Goal: Task Accomplishment & Management: Manage account settings

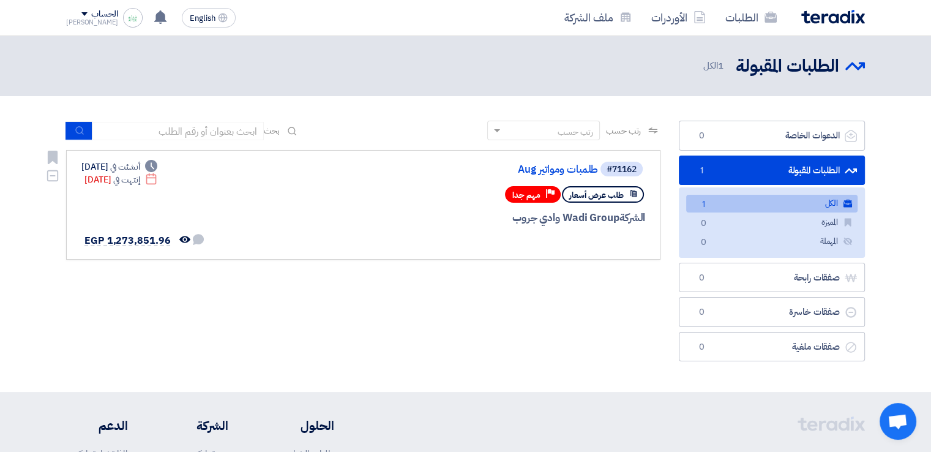
click at [534, 191] on span "مهم جدا" at bounding box center [526, 195] width 28 height 12
click at [553, 190] on use at bounding box center [550, 193] width 9 height 9
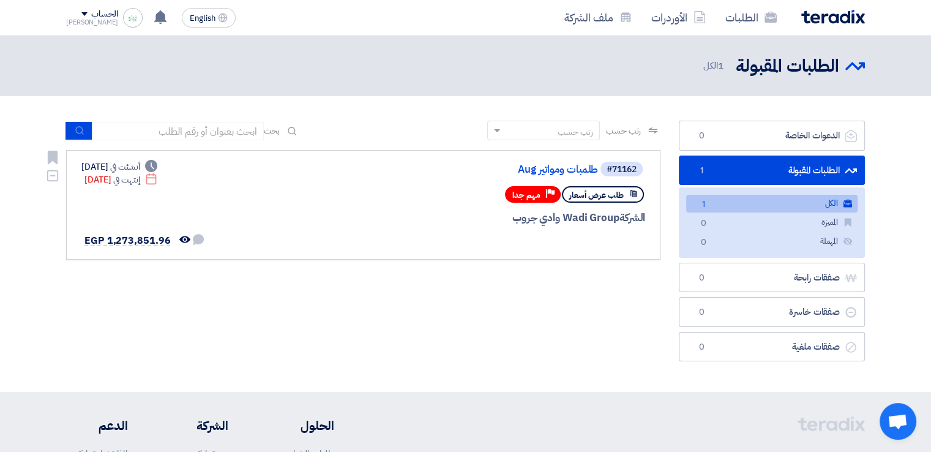
click at [635, 219] on span "الشركة" at bounding box center [632, 217] width 26 height 15
click at [613, 171] on div "#71162" at bounding box center [622, 169] width 30 height 9
click at [523, 133] on div "رتب حسب" at bounding box center [551, 130] width 96 height 15
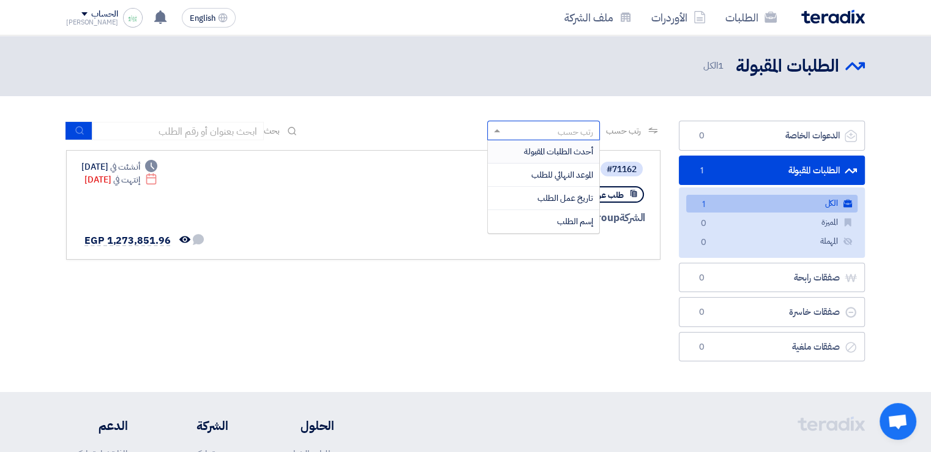
click at [537, 152] on span "أحدث الطلبات المقبولة" at bounding box center [558, 151] width 69 height 13
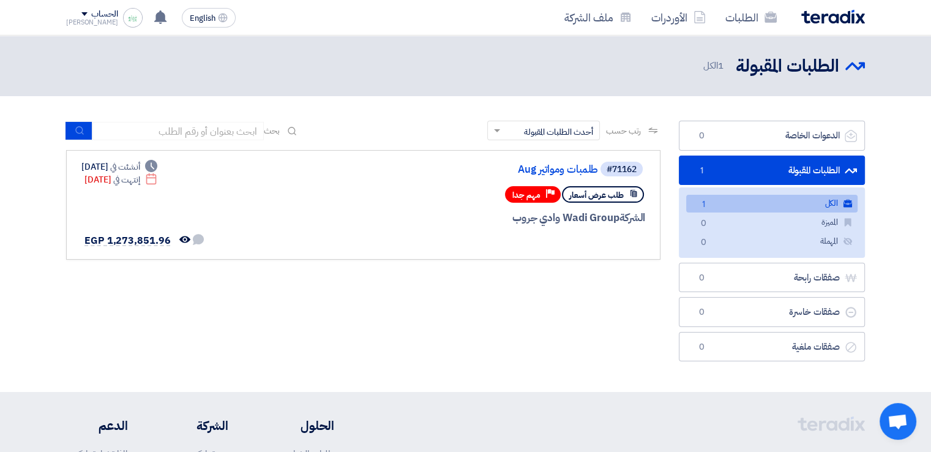
click at [605, 297] on div "رتب حسب رتب حسب × أحدث الطلبات المقبولة × بحث مجال الطلب مسؤول المشتريات" at bounding box center [363, 244] width 613 height 247
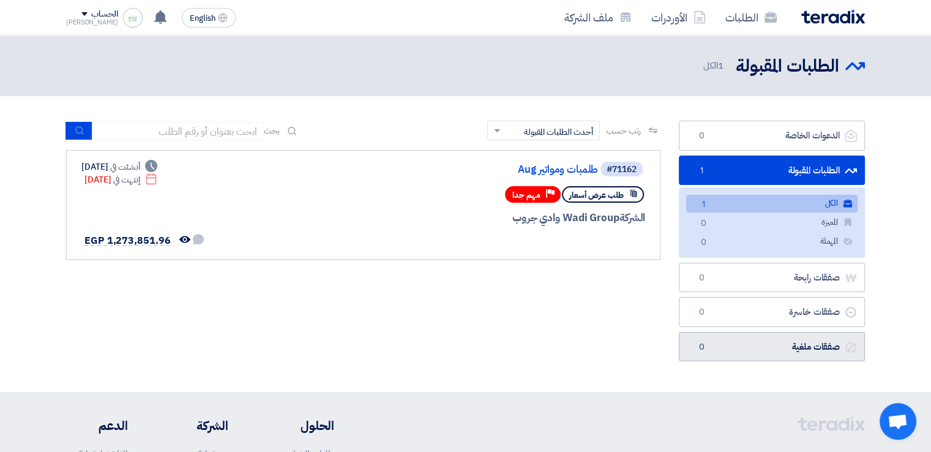
click at [808, 336] on link "صفقات ملغية صفقات ملغية 0" at bounding box center [772, 347] width 186 height 30
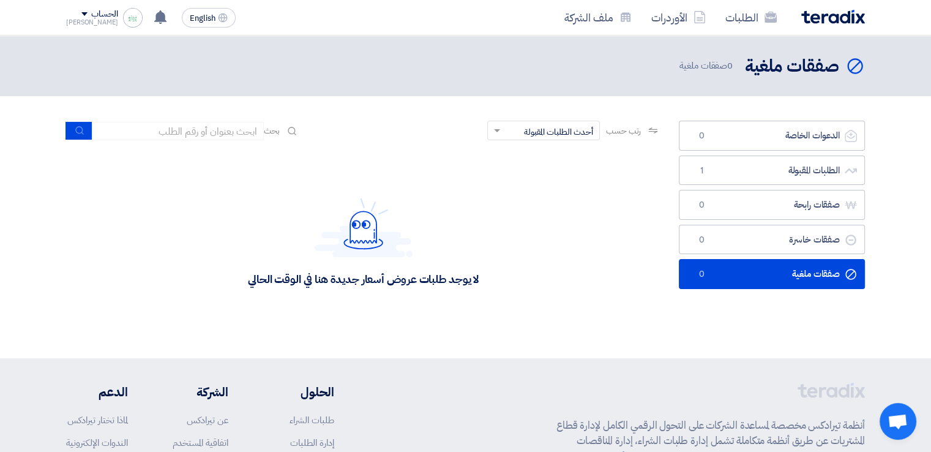
click at [91, 12] on div "الحساب" at bounding box center [104, 14] width 26 height 10
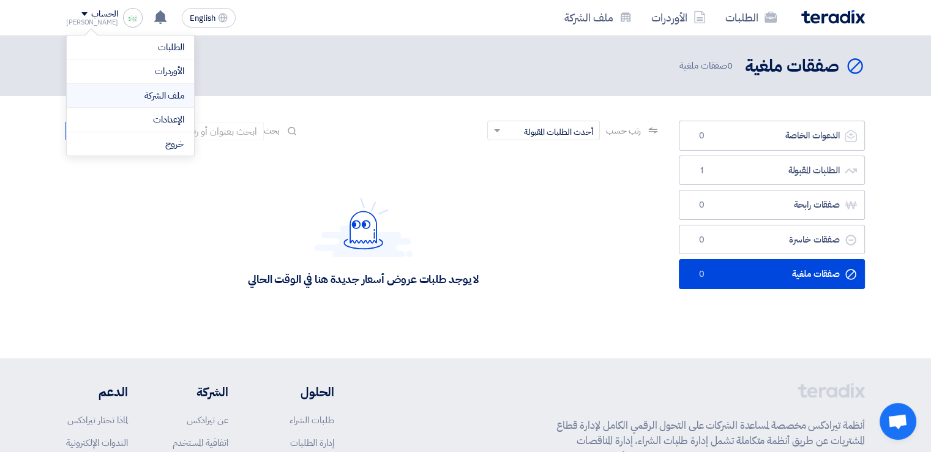
click at [163, 97] on link "ملف الشركة" at bounding box center [131, 96] width 108 height 14
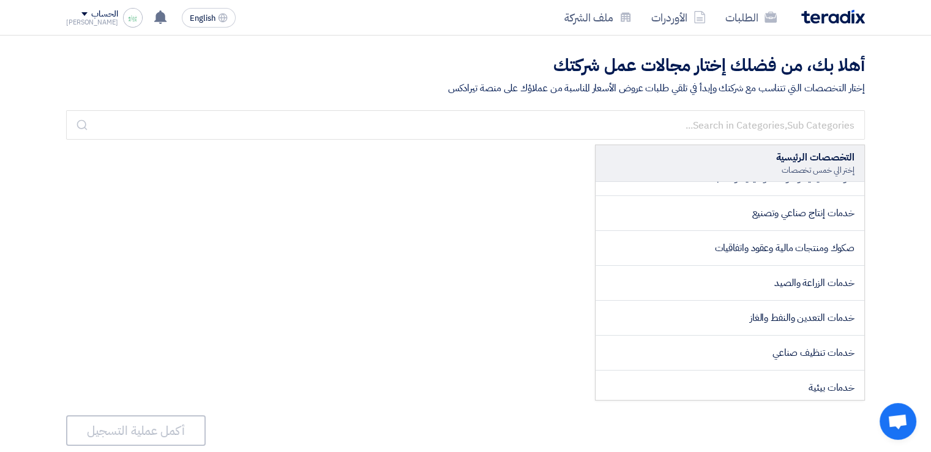
scroll to position [1591, 0]
click at [408, 248] on div "التخصصات الرئيسية إختر الي خمس تخصصات ######### المجالات الأساسية ######### تكن…" at bounding box center [465, 272] width 799 height 256
click at [123, 16] on img at bounding box center [133, 18] width 20 height 20
click at [164, 94] on link "ملف الشركة" at bounding box center [131, 96] width 108 height 14
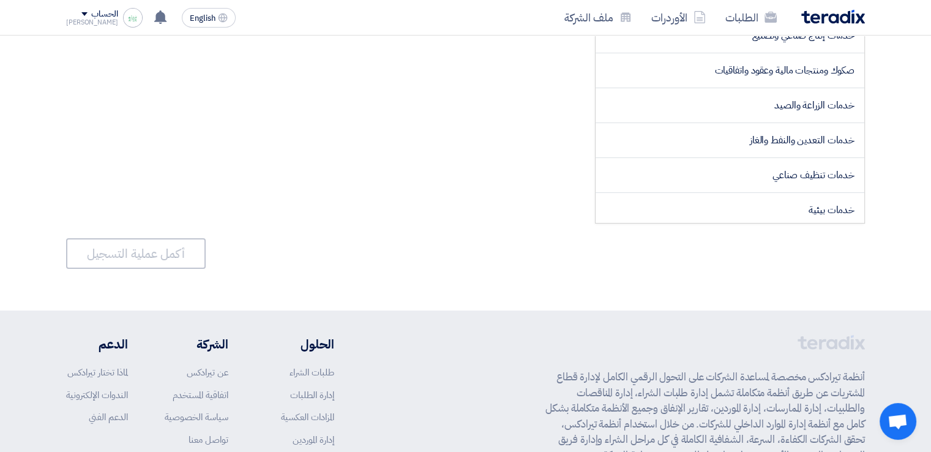
scroll to position [0, 0]
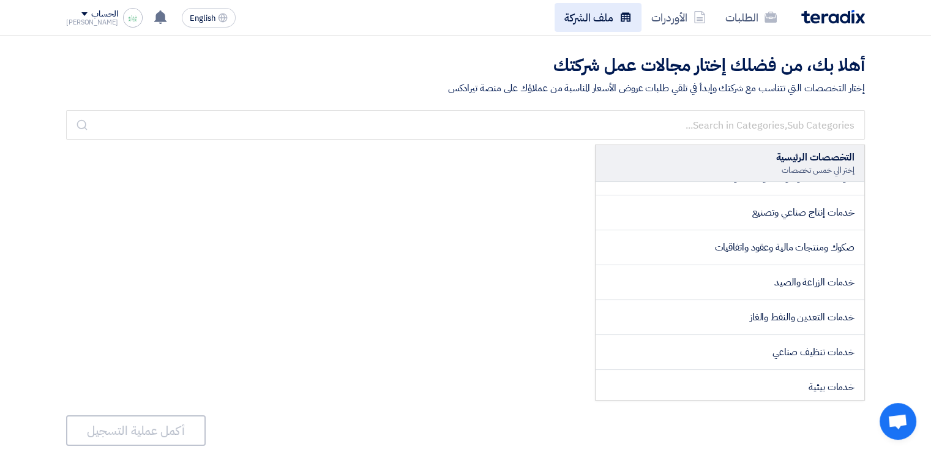
click at [592, 15] on link "ملف الشركة" at bounding box center [598, 17] width 87 height 29
click at [765, 17] on use at bounding box center [770, 17] width 12 height 11
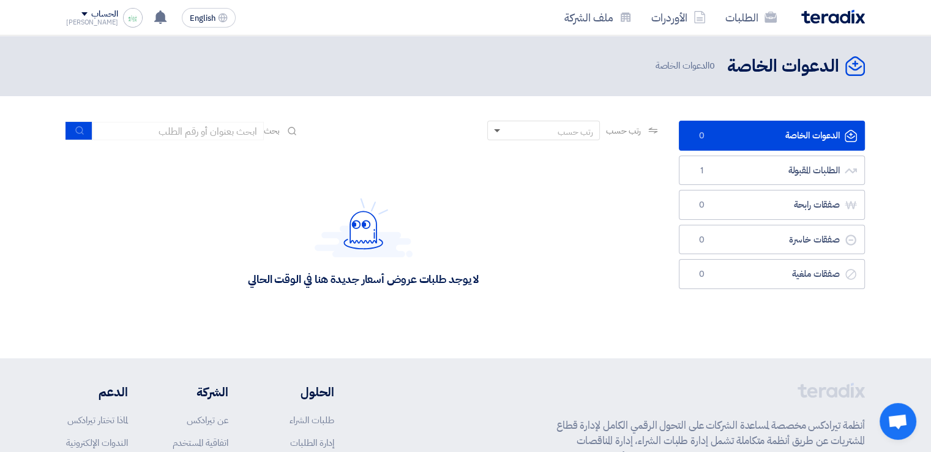
click at [490, 133] on span at bounding box center [495, 130] width 15 height 13
